Goal: Task Accomplishment & Management: Complete application form

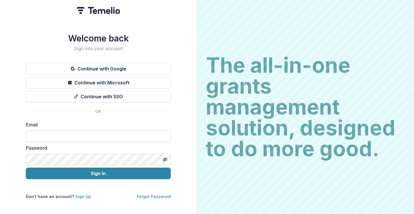
click at [112, 130] on input at bounding box center [98, 136] width 145 height 12
type input "**********"
click at [26, 168] on button "Sign In" at bounding box center [98, 174] width 145 height 12
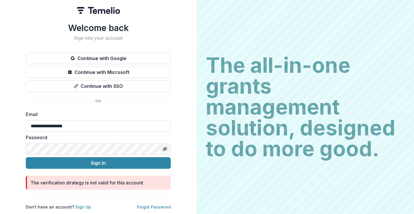
click at [165, 148] on icon "Toggle password visibility" at bounding box center [166, 149] width 2 height 2
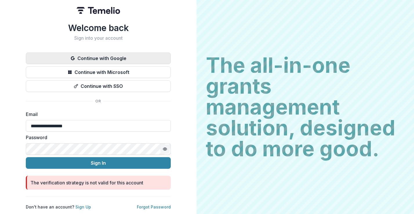
click at [119, 57] on button "Continue with Google" at bounding box center [98, 58] width 145 height 12
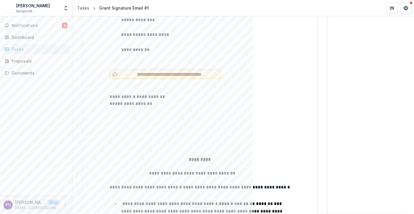
scroll to position [1354, 0]
click at [175, 72] on span "**********" at bounding box center [169, 75] width 98 height 6
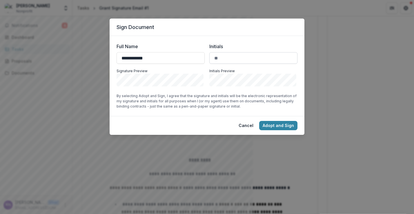
type input "**********"
click at [237, 60] on input "Initials" at bounding box center [253, 58] width 88 height 12
type input "**"
click at [286, 124] on button "Adopt and Sign" at bounding box center [278, 125] width 38 height 9
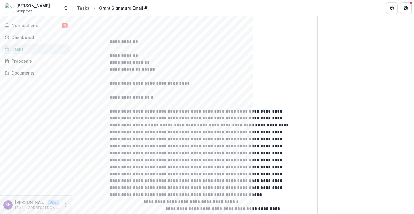
scroll to position [0, 0]
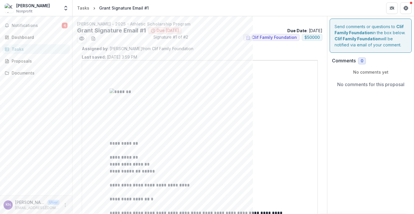
click at [34, 52] on div "Tasks" at bounding box center [39, 49] width 54 height 6
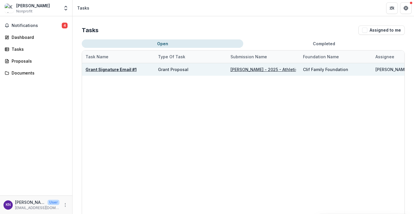
click at [181, 70] on div "Grant Proposal" at bounding box center [173, 69] width 30 height 6
click at [246, 68] on u "Kyle Negomir - 2025 - Athletic Scholarship Program" at bounding box center [286, 69] width 110 height 5
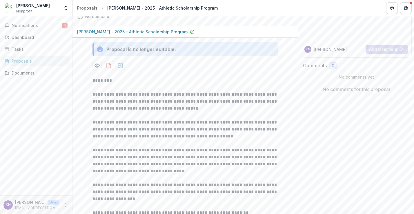
scroll to position [183, 0]
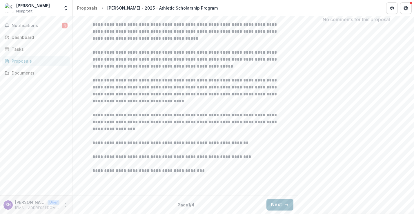
click at [284, 203] on icon "button" at bounding box center [286, 204] width 5 height 5
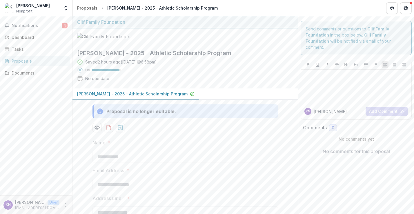
scroll to position [5, 0]
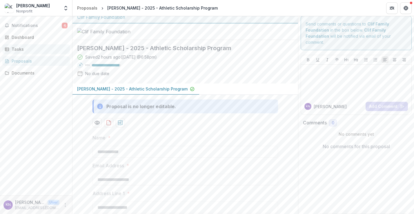
click at [24, 47] on div "Tasks" at bounding box center [39, 49] width 54 height 6
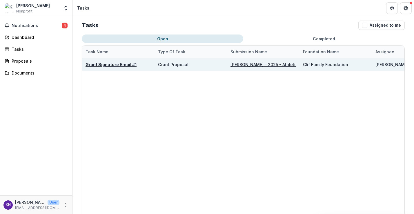
click at [121, 64] on u "Grant Signature Email #1" at bounding box center [111, 64] width 51 height 5
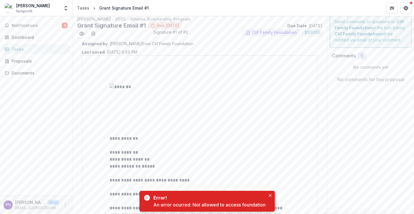
scroll to position [6, 0]
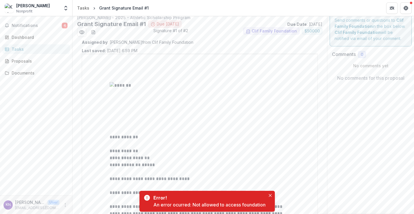
click at [173, 25] on span "Due in 10 days" at bounding box center [168, 24] width 22 height 5
click at [173, 32] on span "Signature #1 of #2" at bounding box center [170, 32] width 35 height 9
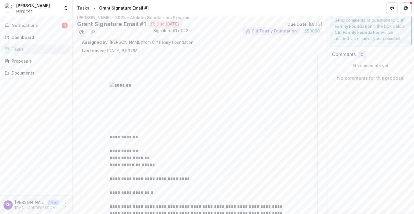
click at [173, 25] on span "Due in 10 days" at bounding box center [168, 24] width 22 height 5
click at [174, 33] on span "Signature #1 of #2" at bounding box center [170, 32] width 35 height 9
click at [175, 28] on span "Signature #1 of #2" at bounding box center [170, 32] width 35 height 9
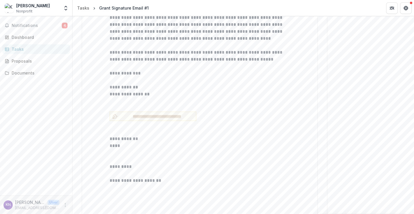
scroll to position [2416, 0]
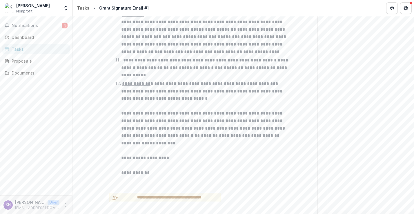
scroll to position [1243, 0]
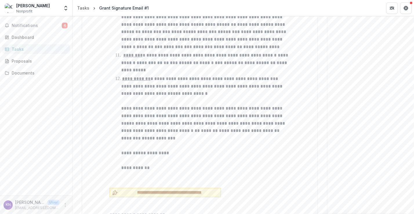
click at [163, 189] on span "**********" at bounding box center [169, 192] width 98 height 6
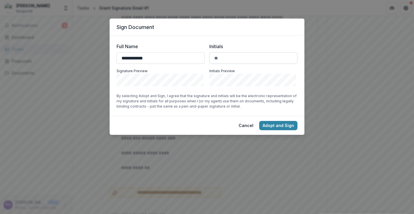
type input "**********"
click at [230, 58] on input "Initials" at bounding box center [253, 58] width 88 height 12
type input "**"
click at [278, 122] on button "Adopt and Sign" at bounding box center [278, 125] width 38 height 9
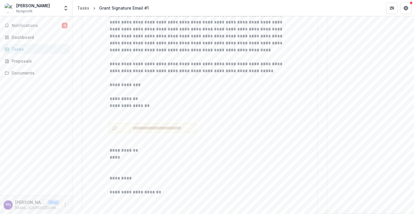
scroll to position [2432, 0]
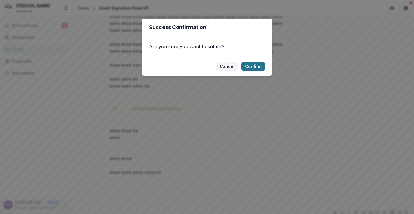
click at [252, 67] on button "Confirm" at bounding box center [253, 66] width 23 height 9
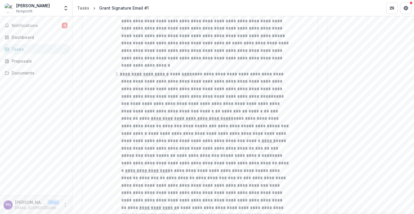
scroll to position [0, 0]
